Goal: Browse casually

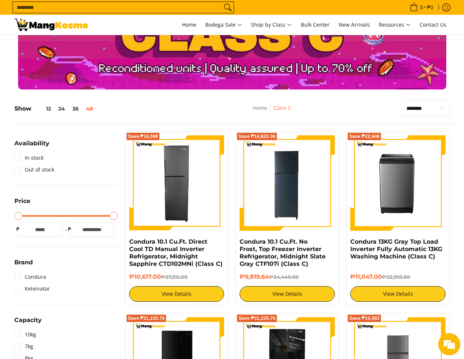
click at [215, 102] on div "Home Class C" at bounding box center [273, 112] width 126 height 23
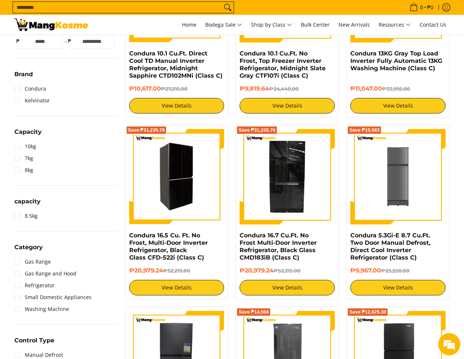
scroll to position [222, 0]
